Goal: Use online tool/utility

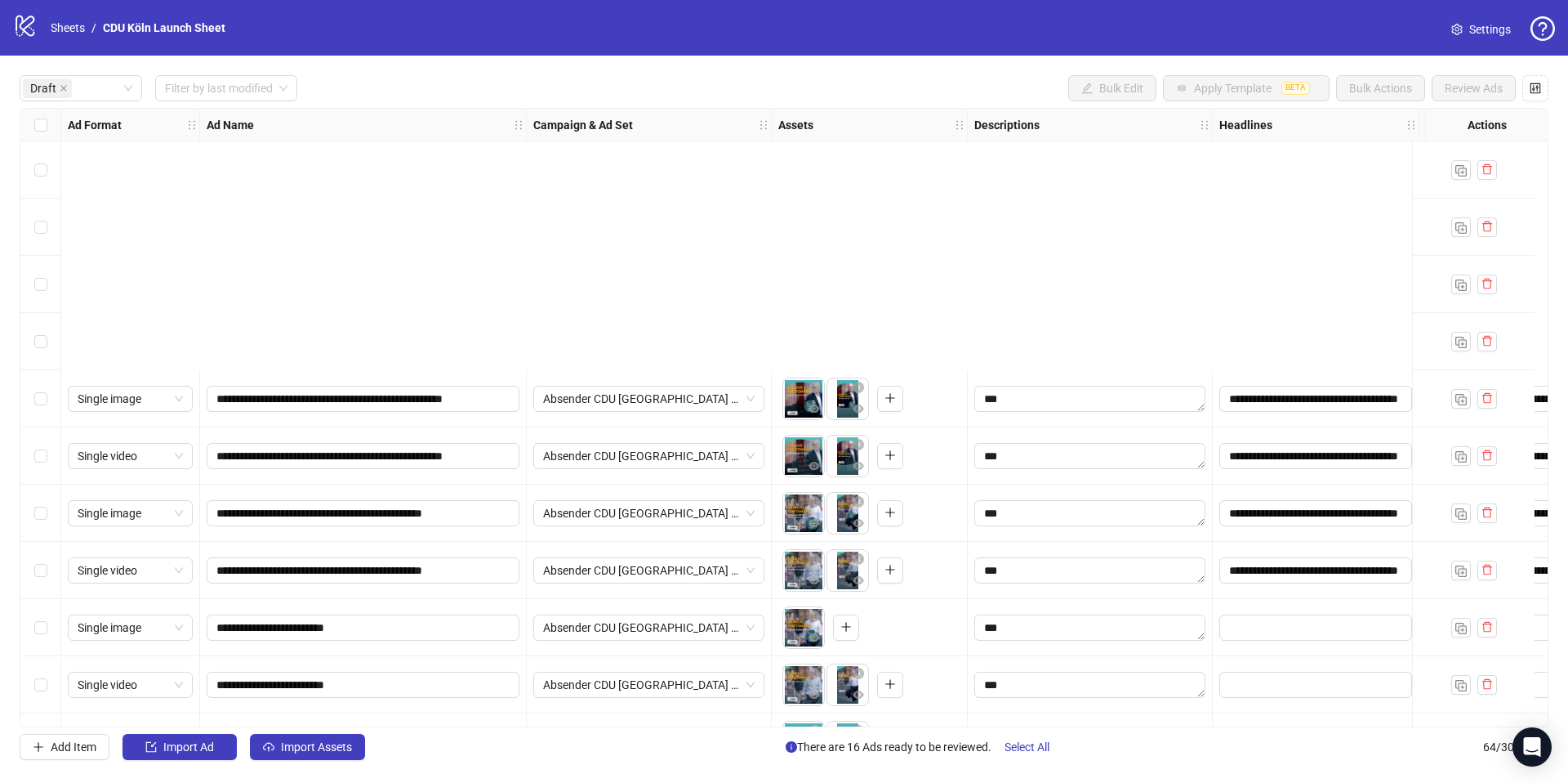
scroll to position [337, 6]
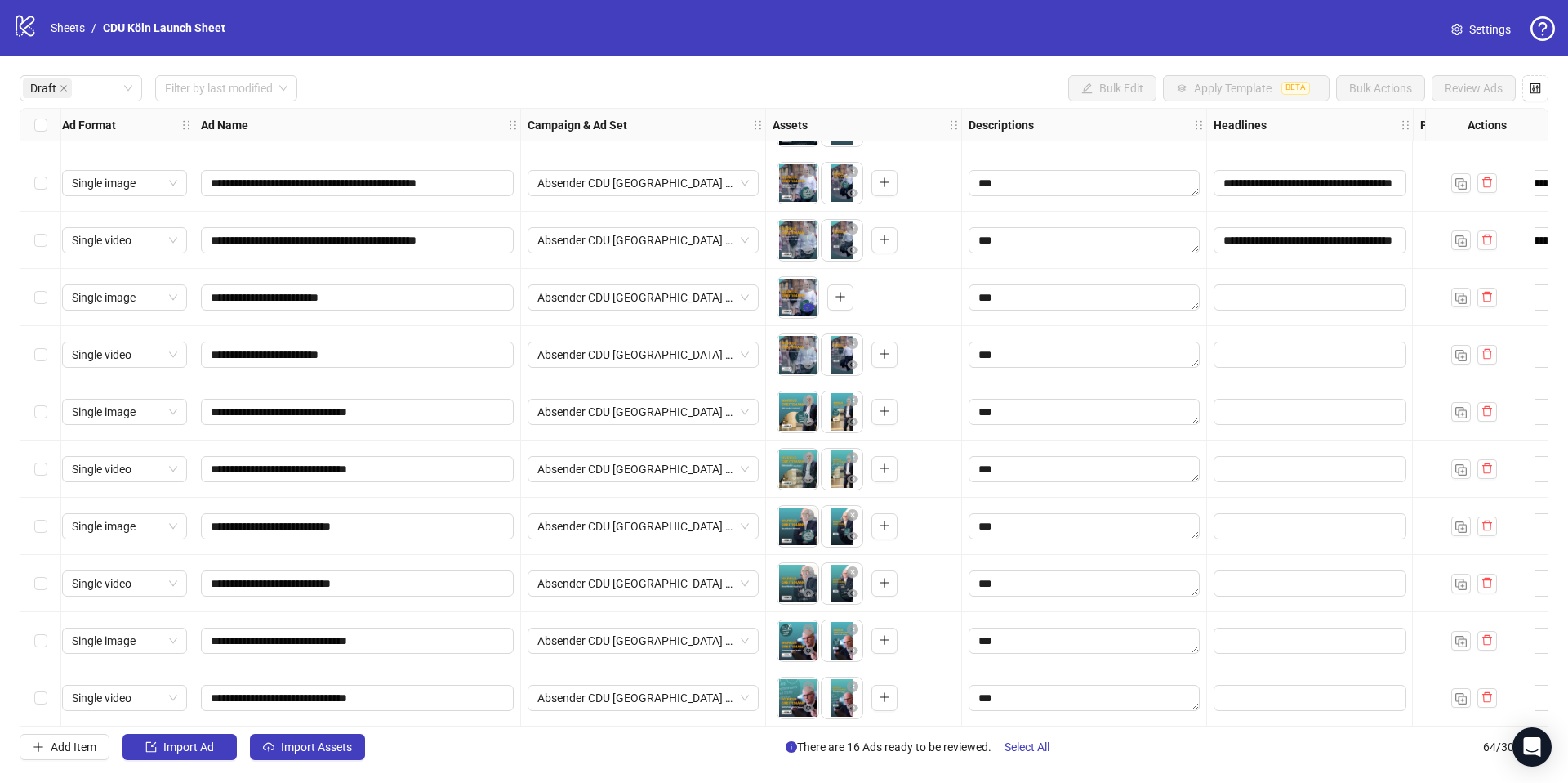
click at [810, 304] on icon "eye" at bounding box center [809, 307] width 11 height 11
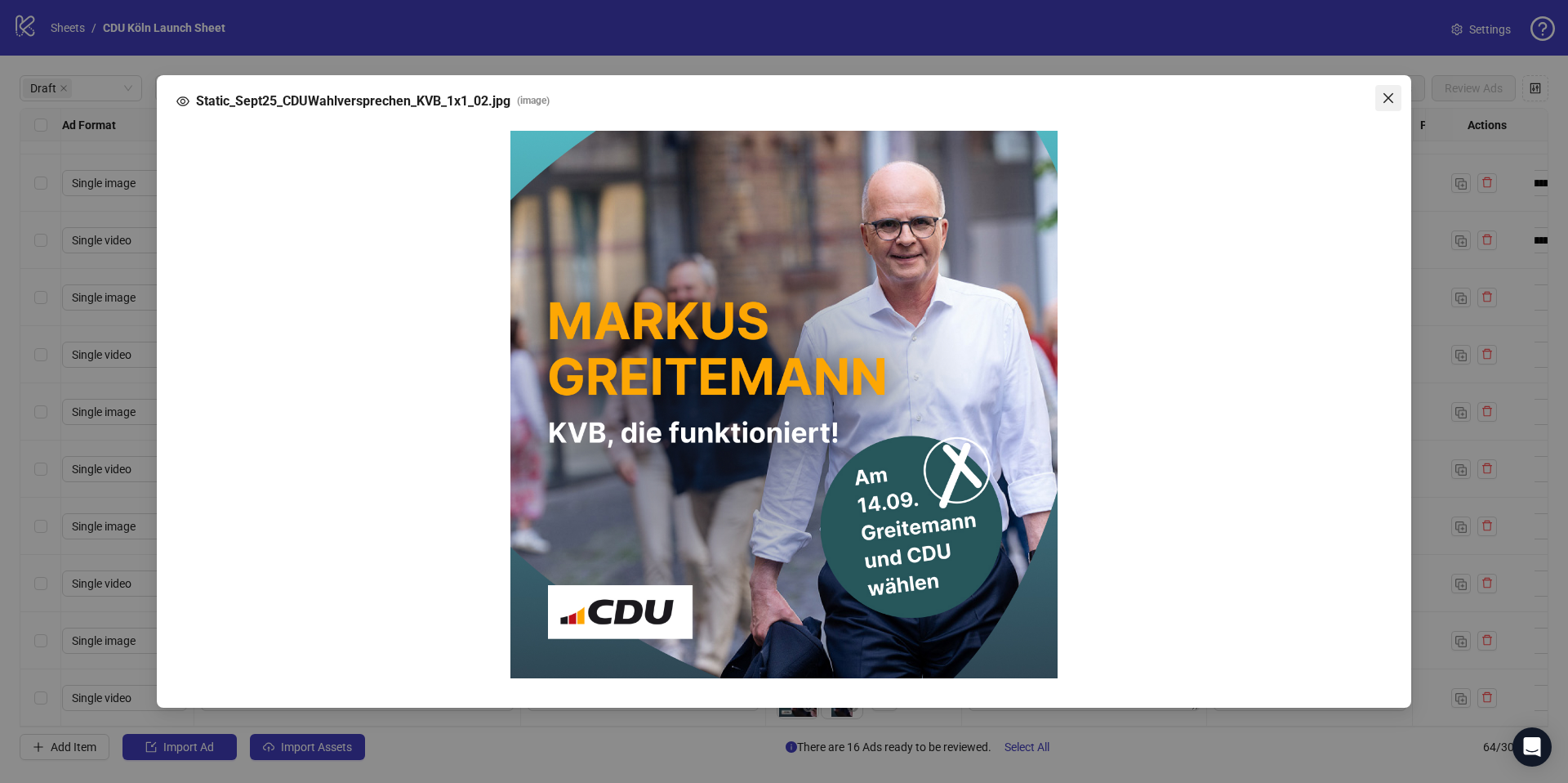
click at [1385, 101] on icon "close" at bounding box center [1389, 98] width 9 height 9
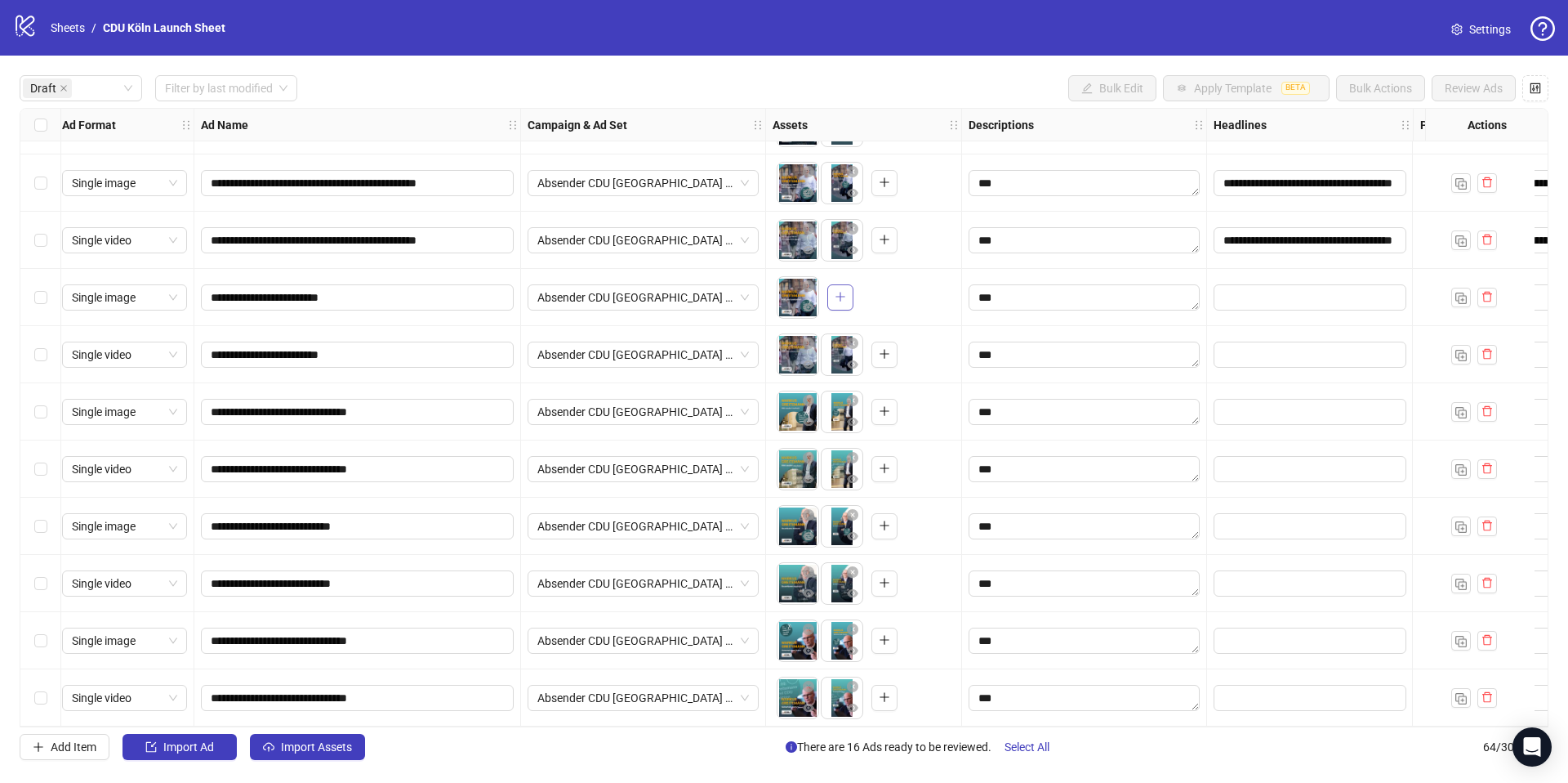
click at [837, 297] on span "button" at bounding box center [841, 297] width 11 height 13
click at [805, 304] on icon "eye" at bounding box center [809, 307] width 11 height 11
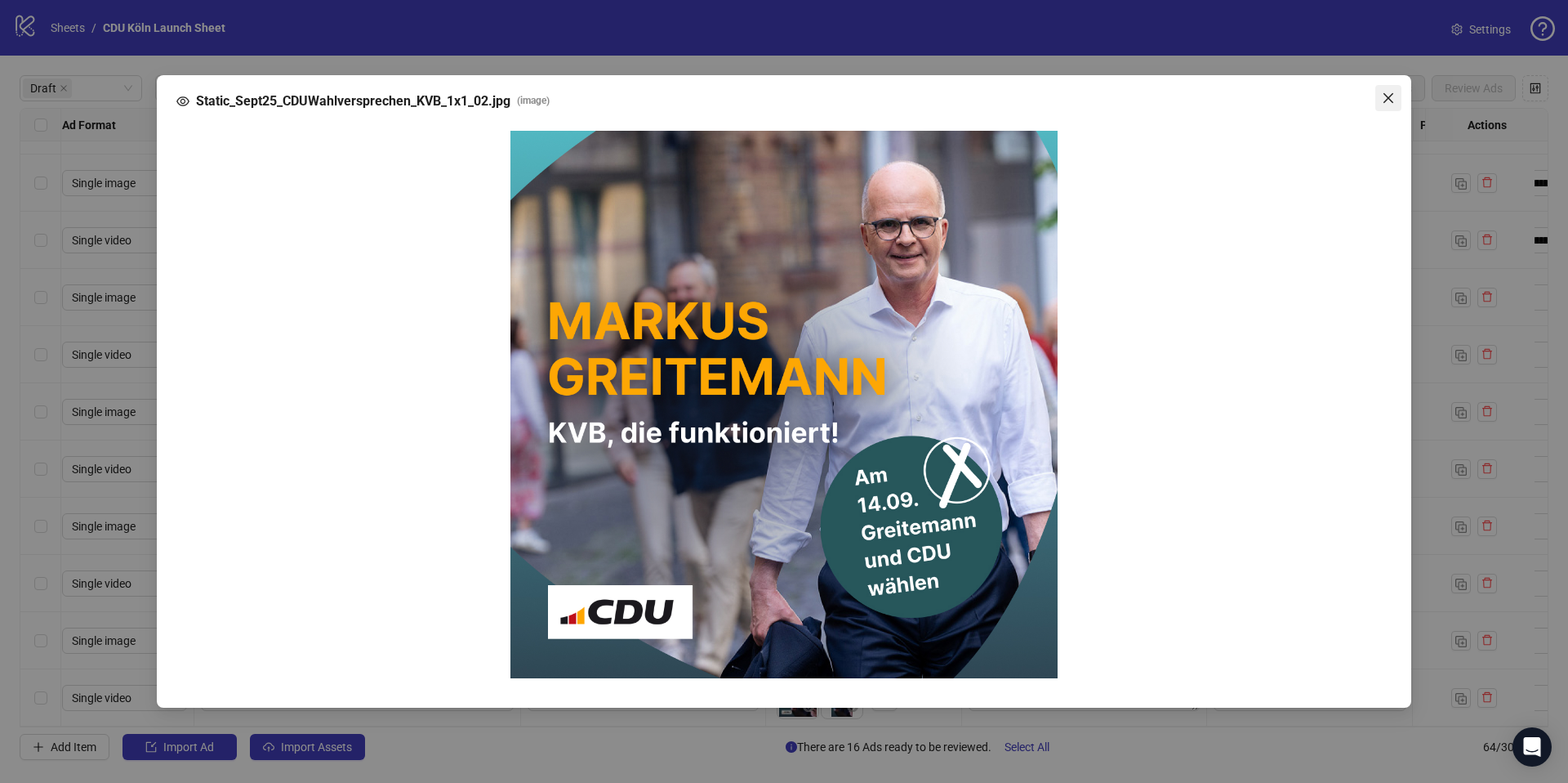
click at [1387, 102] on icon "close" at bounding box center [1389, 99] width 13 height 13
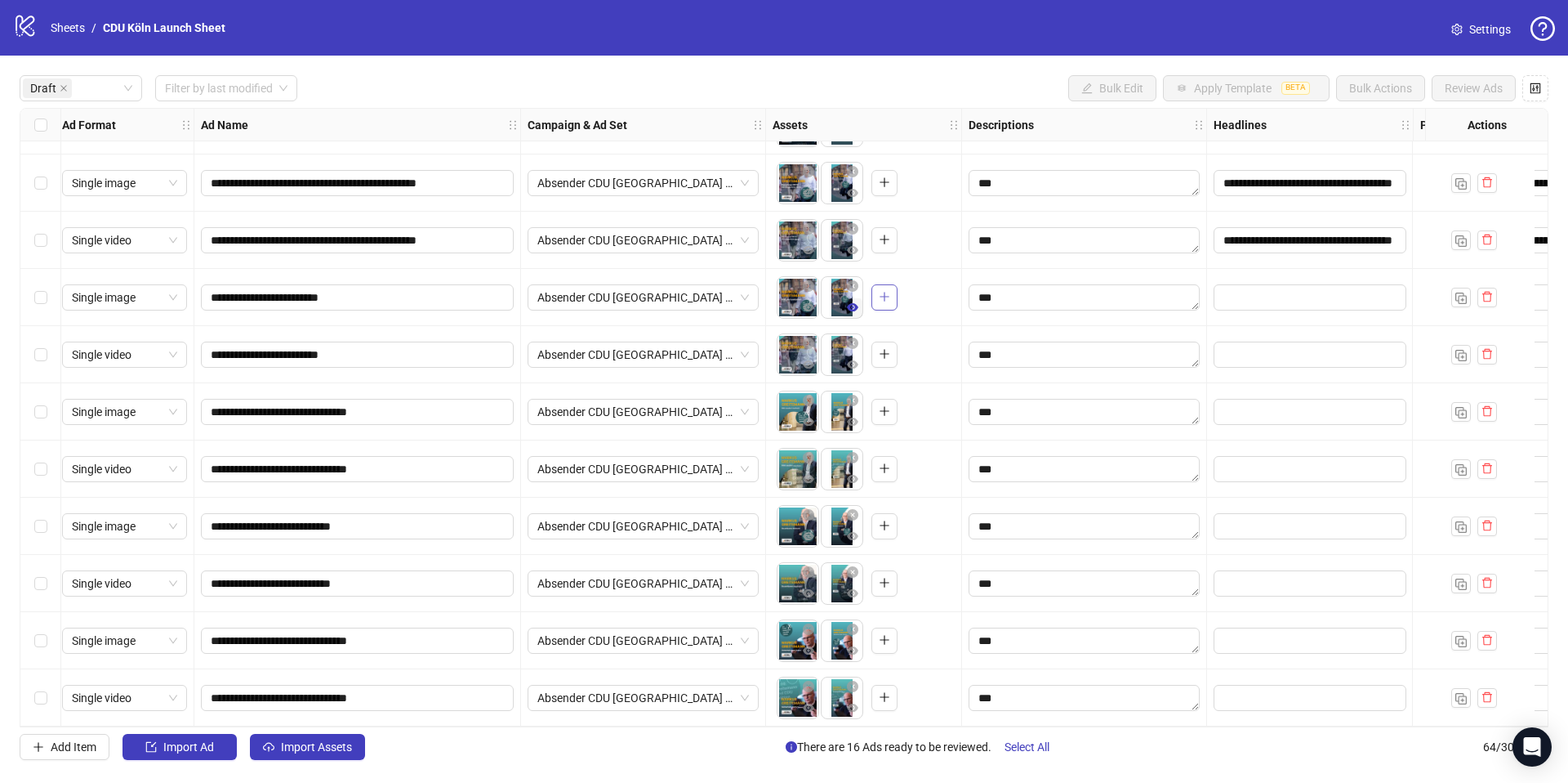
click at [853, 305] on icon "eye" at bounding box center [853, 307] width 11 height 11
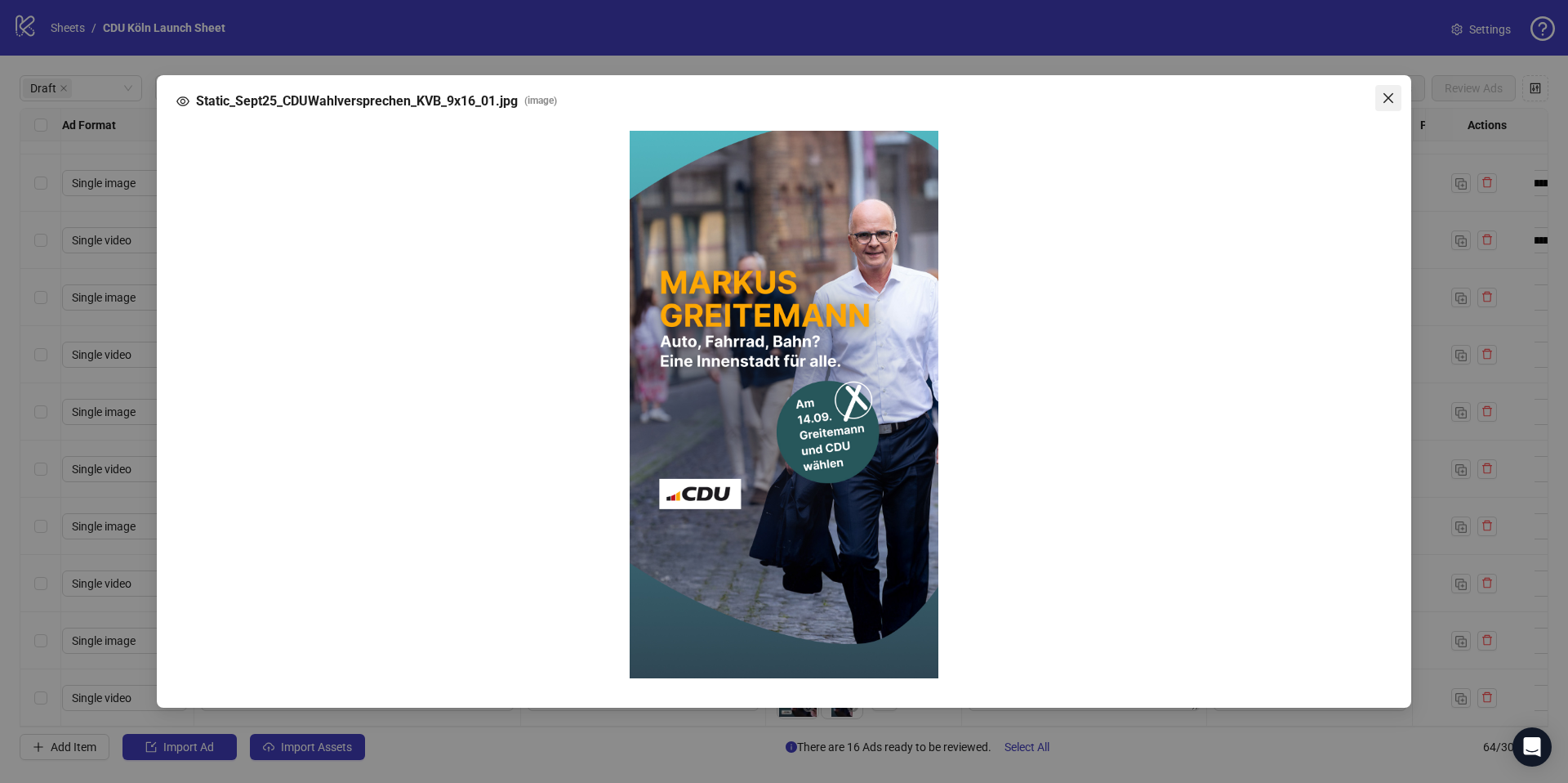
click at [1391, 99] on icon "close" at bounding box center [1389, 98] width 9 height 9
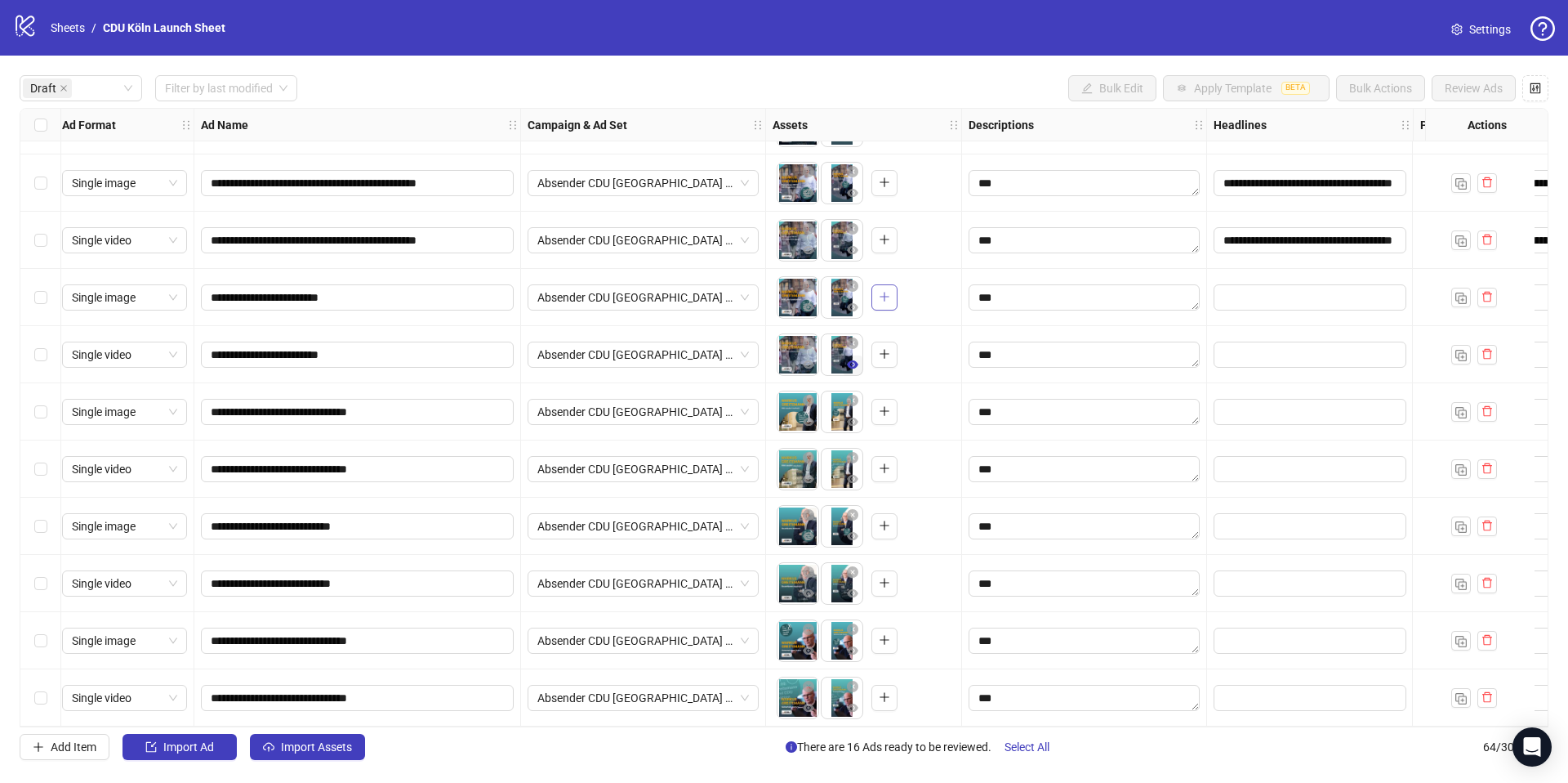
click at [853, 360] on icon "eye" at bounding box center [853, 364] width 11 height 9
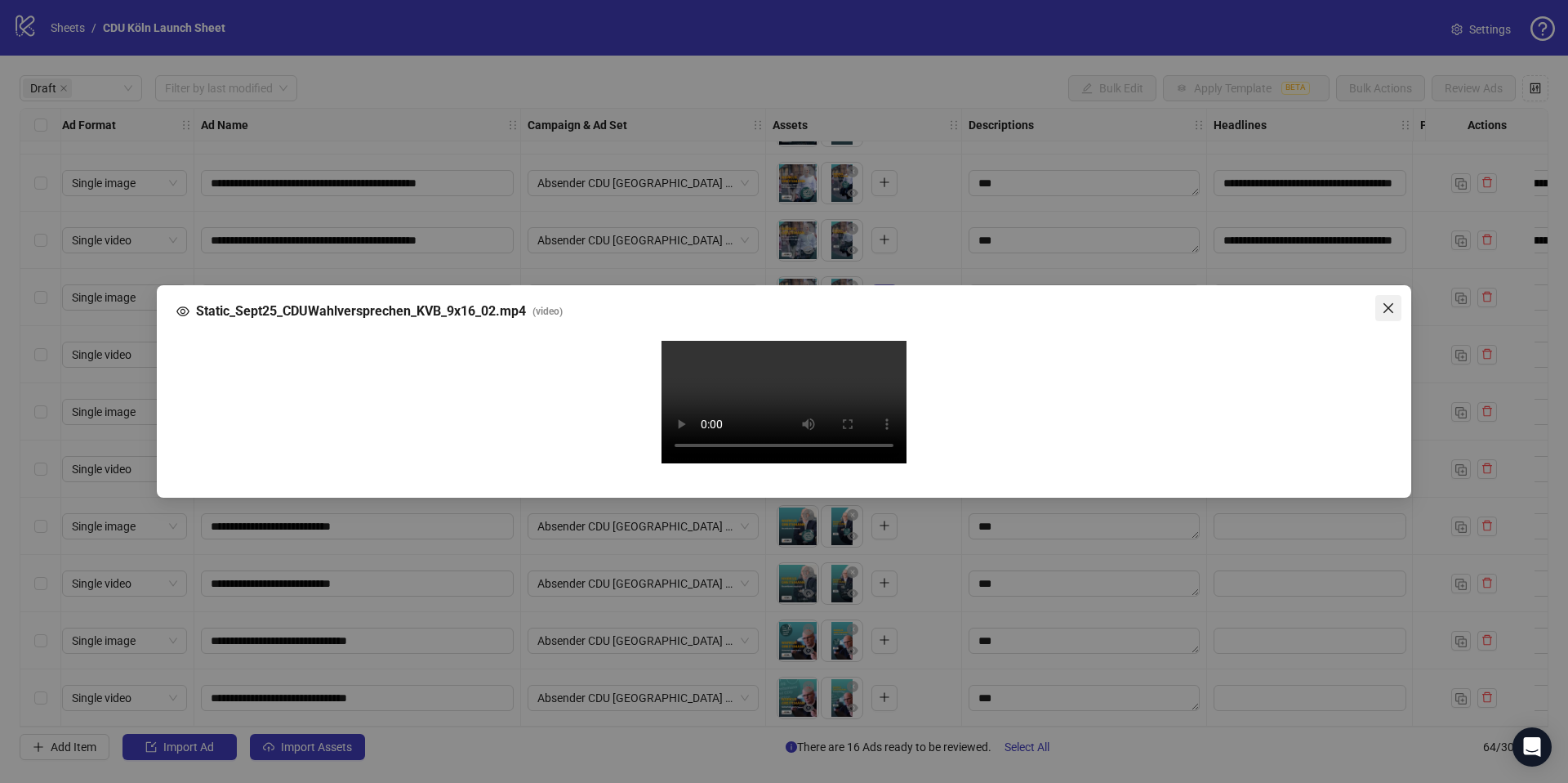
click at [1389, 295] on button "Close" at bounding box center [1389, 308] width 27 height 27
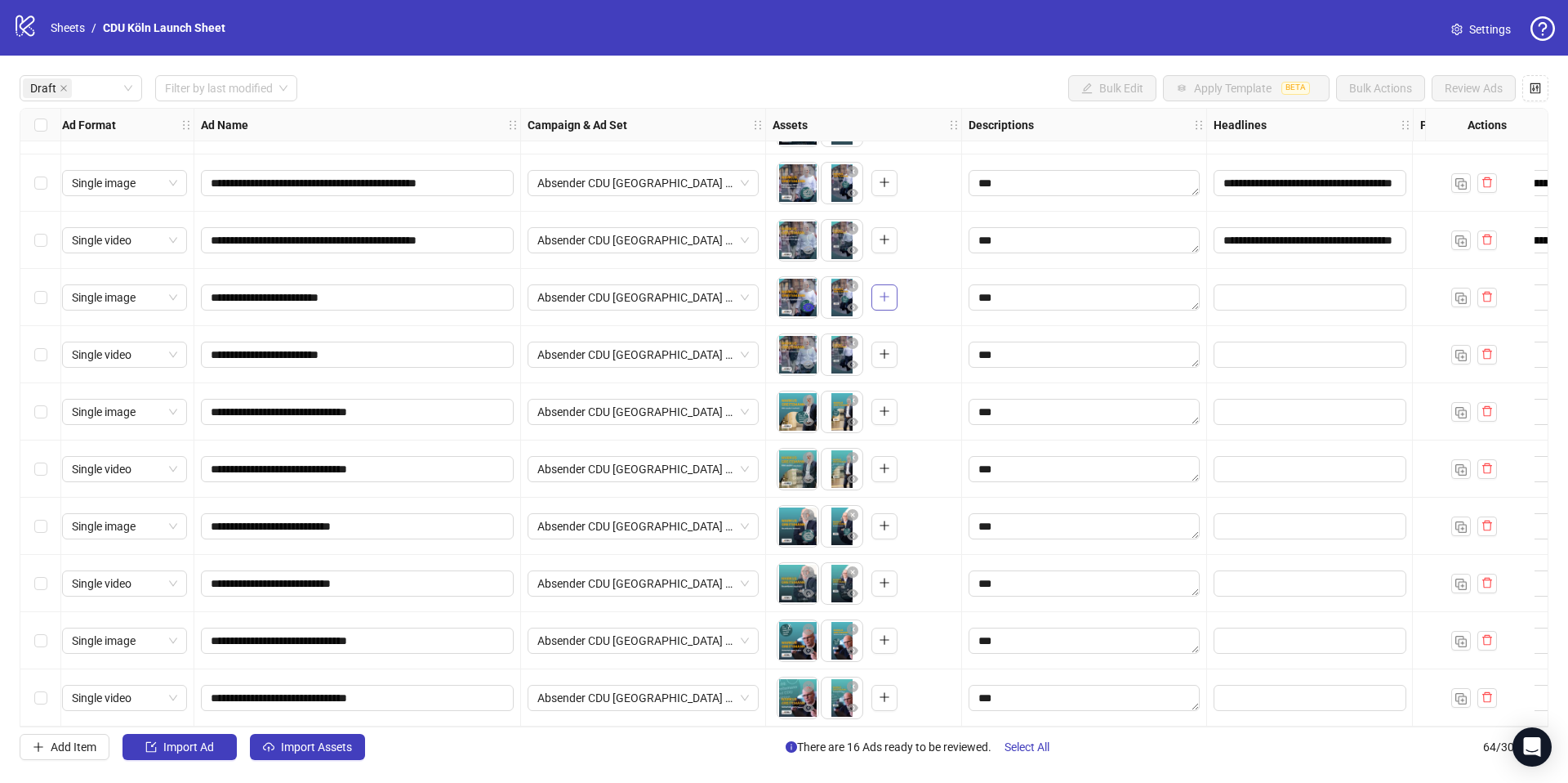
click at [811, 303] on icon "eye" at bounding box center [809, 307] width 11 height 9
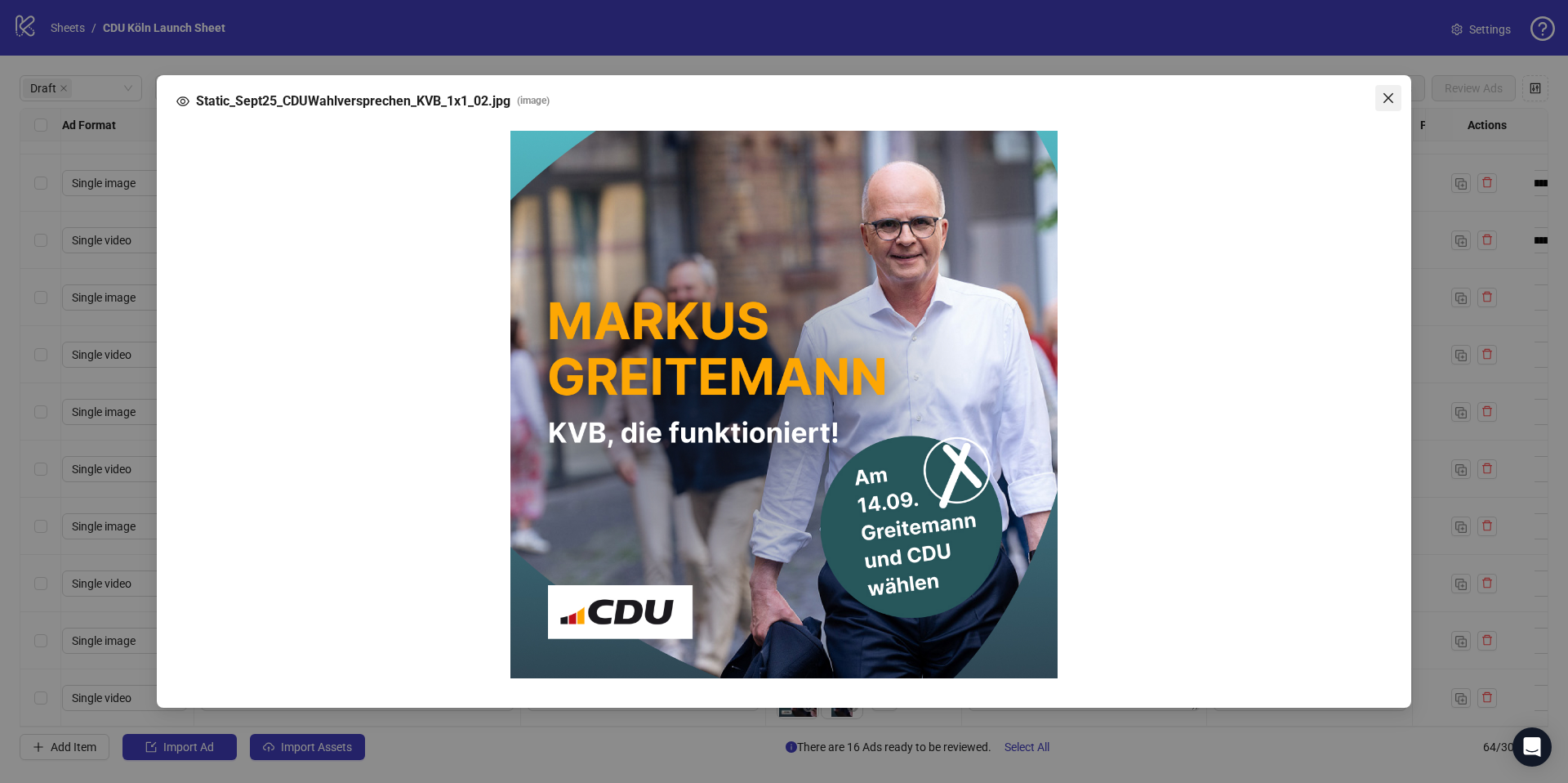
click at [1395, 93] on icon "close" at bounding box center [1389, 99] width 13 height 13
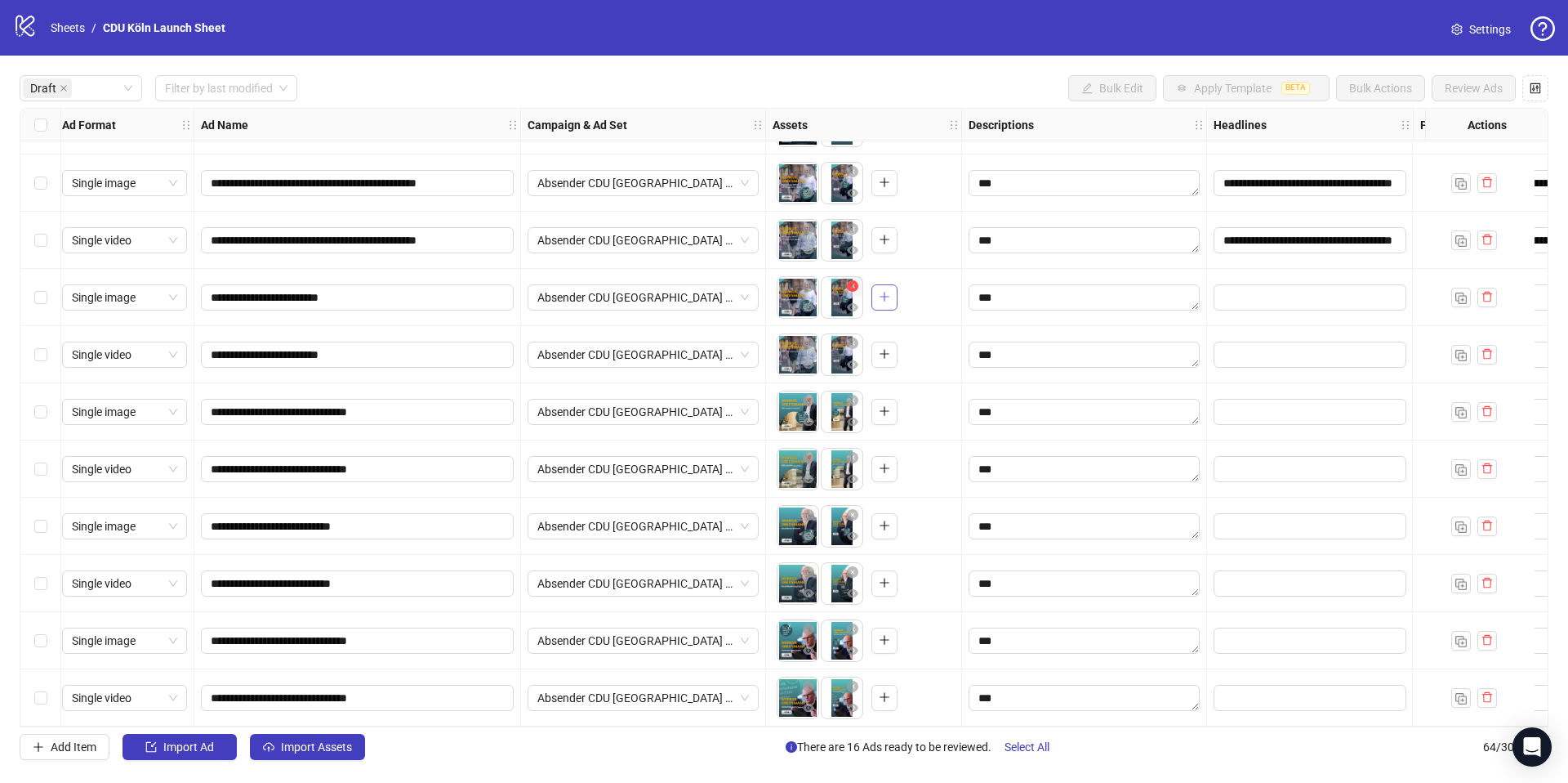
click at [853, 285] on span "button" at bounding box center [853, 286] width 11 height 13
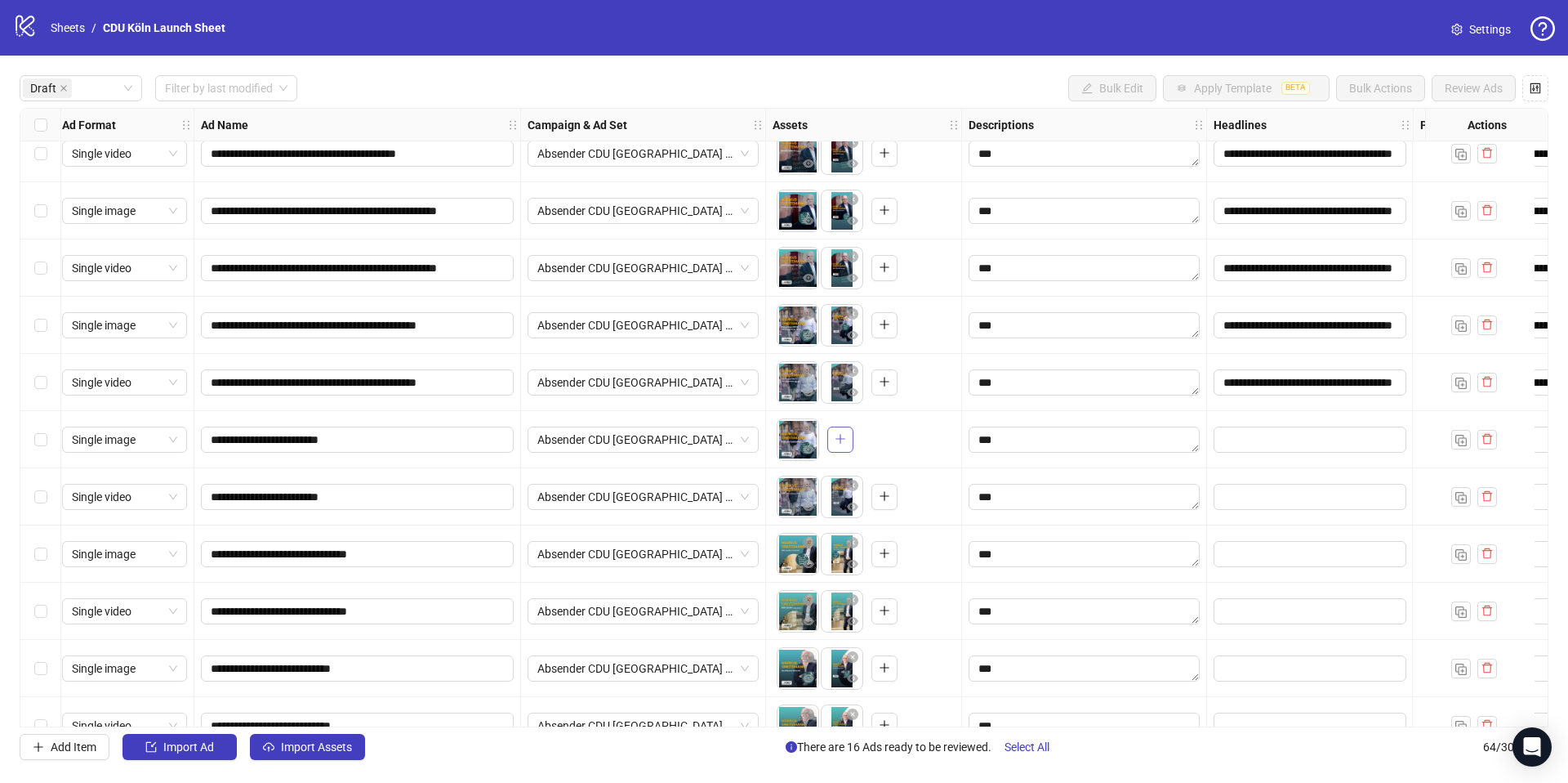
scroll to position [189, 6]
